Goal: Find specific page/section: Find specific page/section

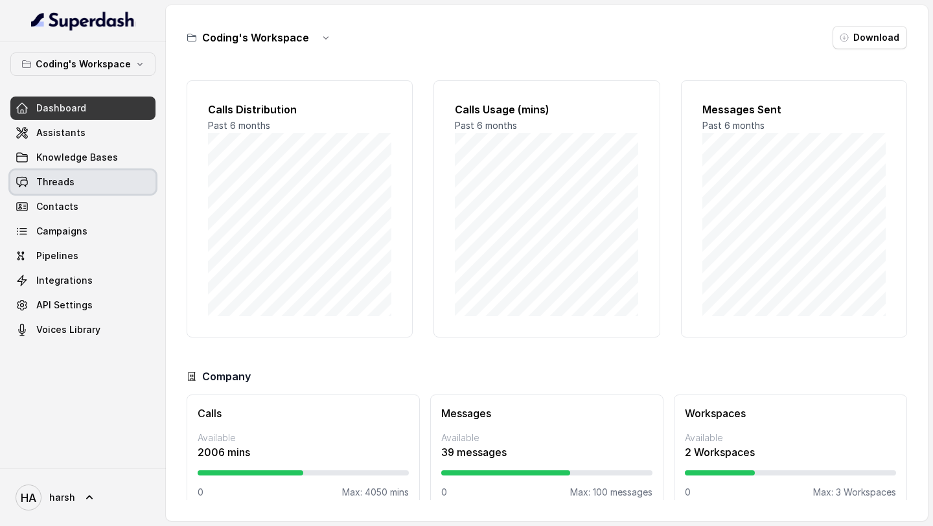
click at [83, 187] on link "Threads" at bounding box center [82, 181] width 145 height 23
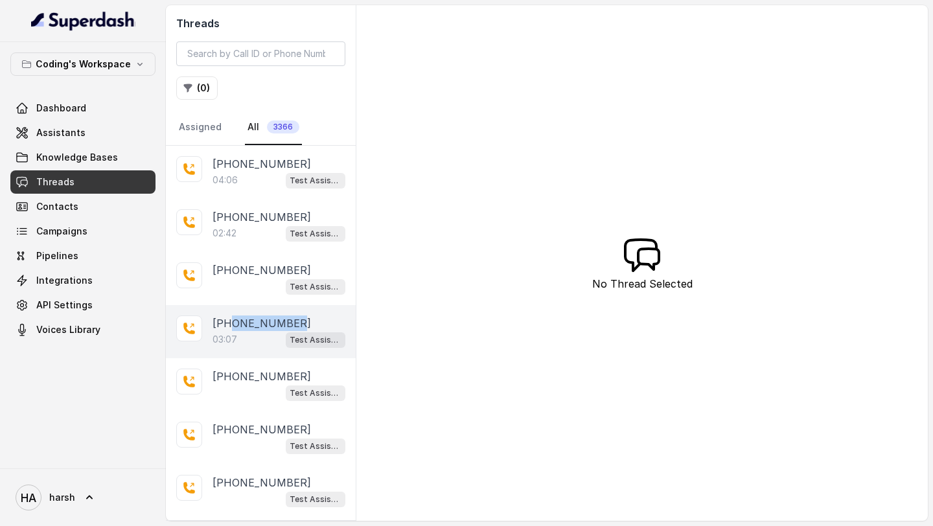
drag, startPoint x: 302, startPoint y: 322, endPoint x: 232, endPoint y: 321, distance: 70.0
click at [232, 321] on div "[PHONE_NUMBER]" at bounding box center [278, 323] width 133 height 16
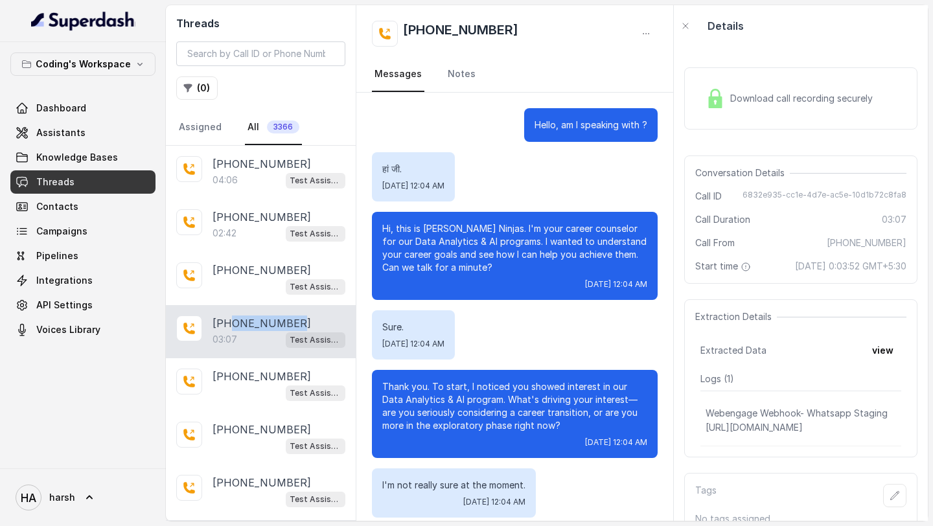
scroll to position [1367, 0]
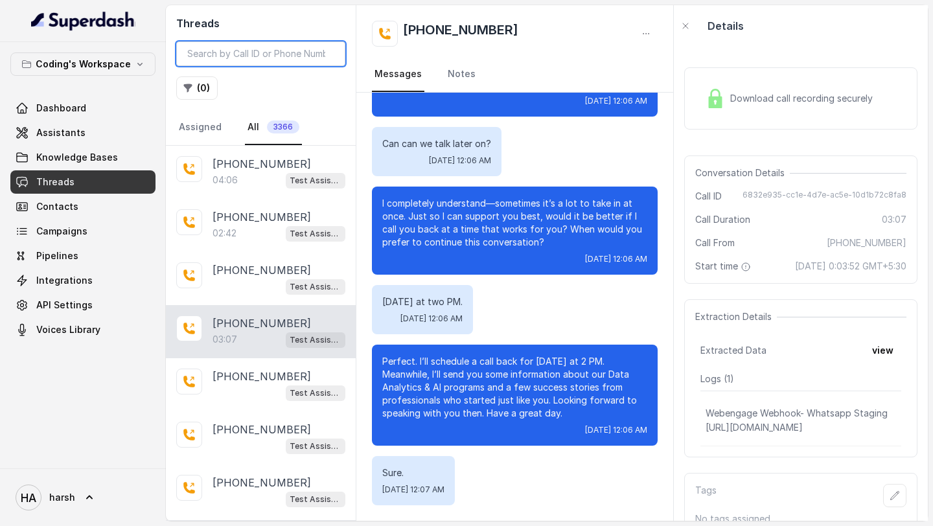
click at [235, 52] on input "search" at bounding box center [260, 53] width 169 height 25
paste input "8770379037"
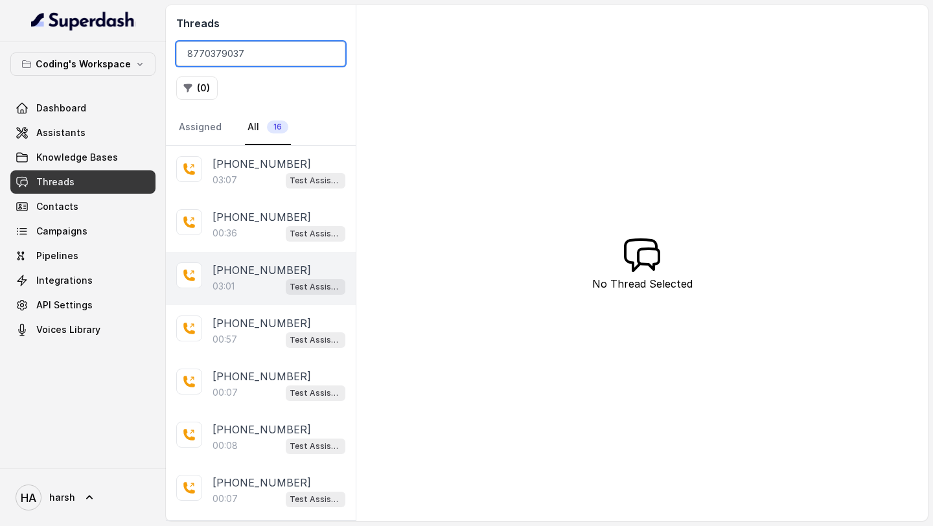
type input "8770379037"
click at [260, 290] on div "03:01 Test Assistant- 2" at bounding box center [278, 286] width 133 height 17
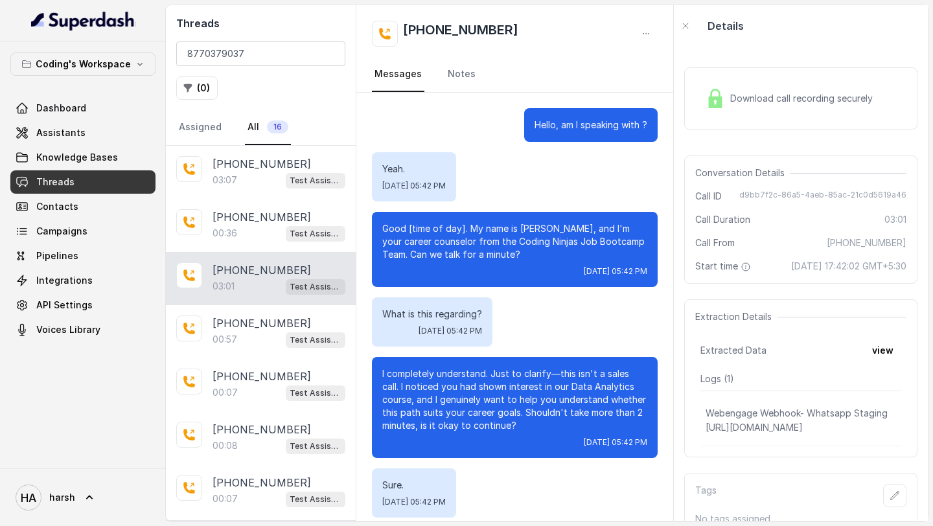
scroll to position [1259, 0]
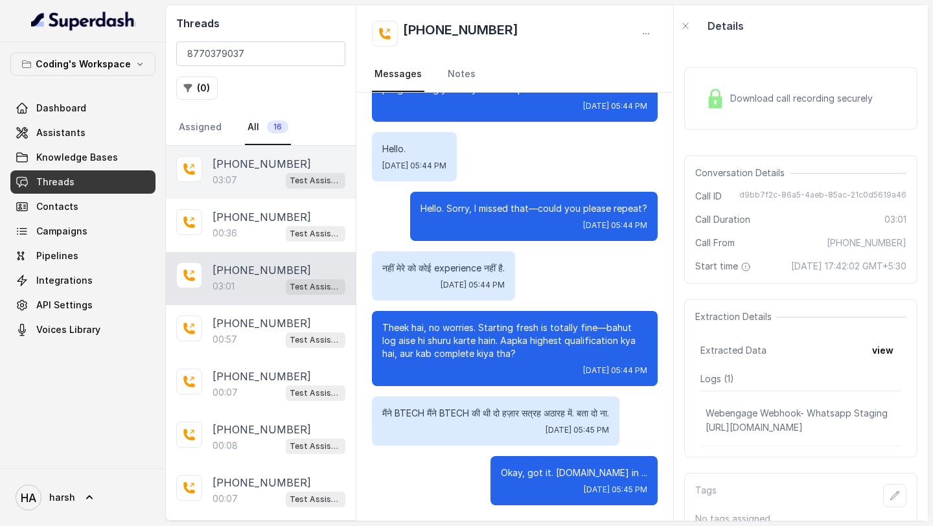
click at [282, 157] on p "[PHONE_NUMBER]" at bounding box center [261, 164] width 98 height 16
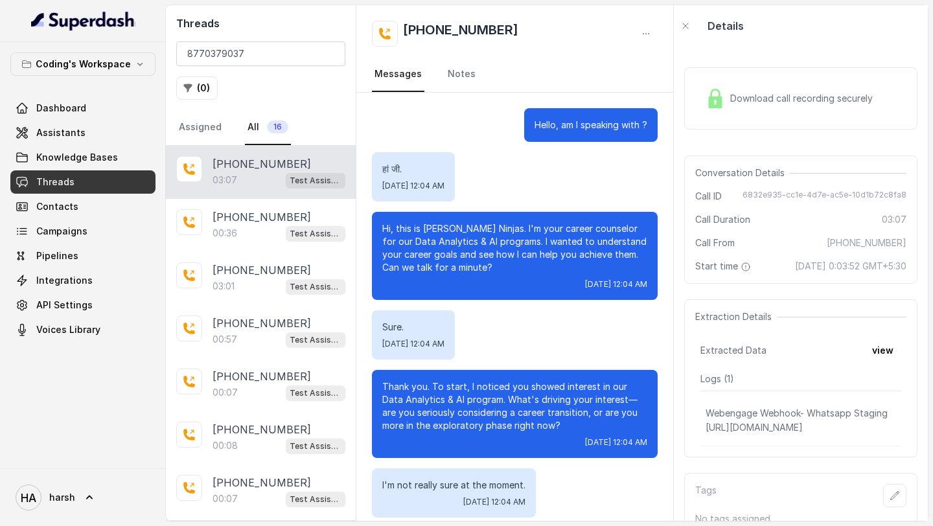
scroll to position [1367, 0]
